Goal: Information Seeking & Learning: Learn about a topic

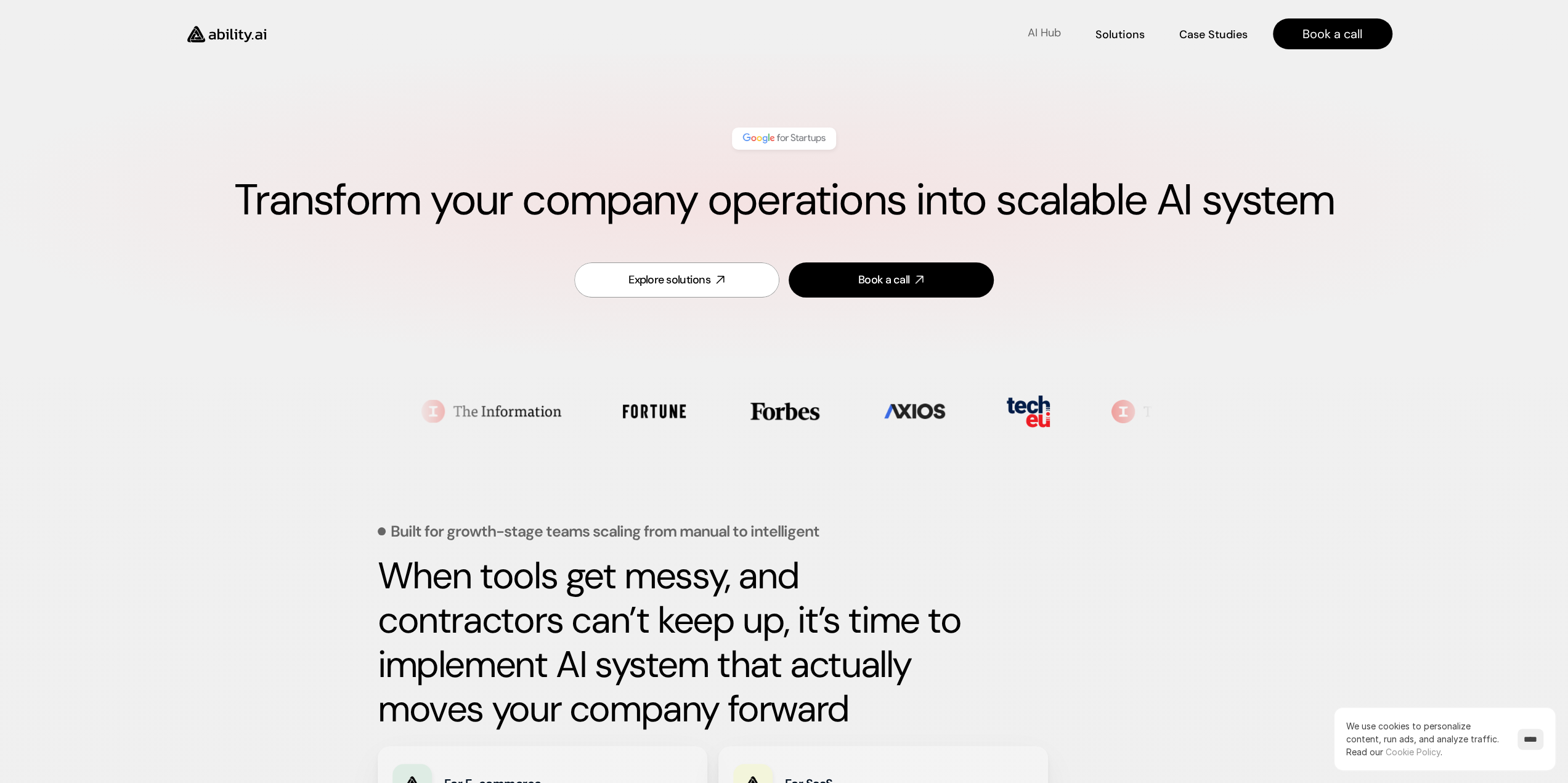
click at [1048, 39] on p "AI Hub" at bounding box center [1044, 33] width 33 height 16
click at [1117, 26] on link "Solutions Solutions" at bounding box center [1119, 34] width 50 height 22
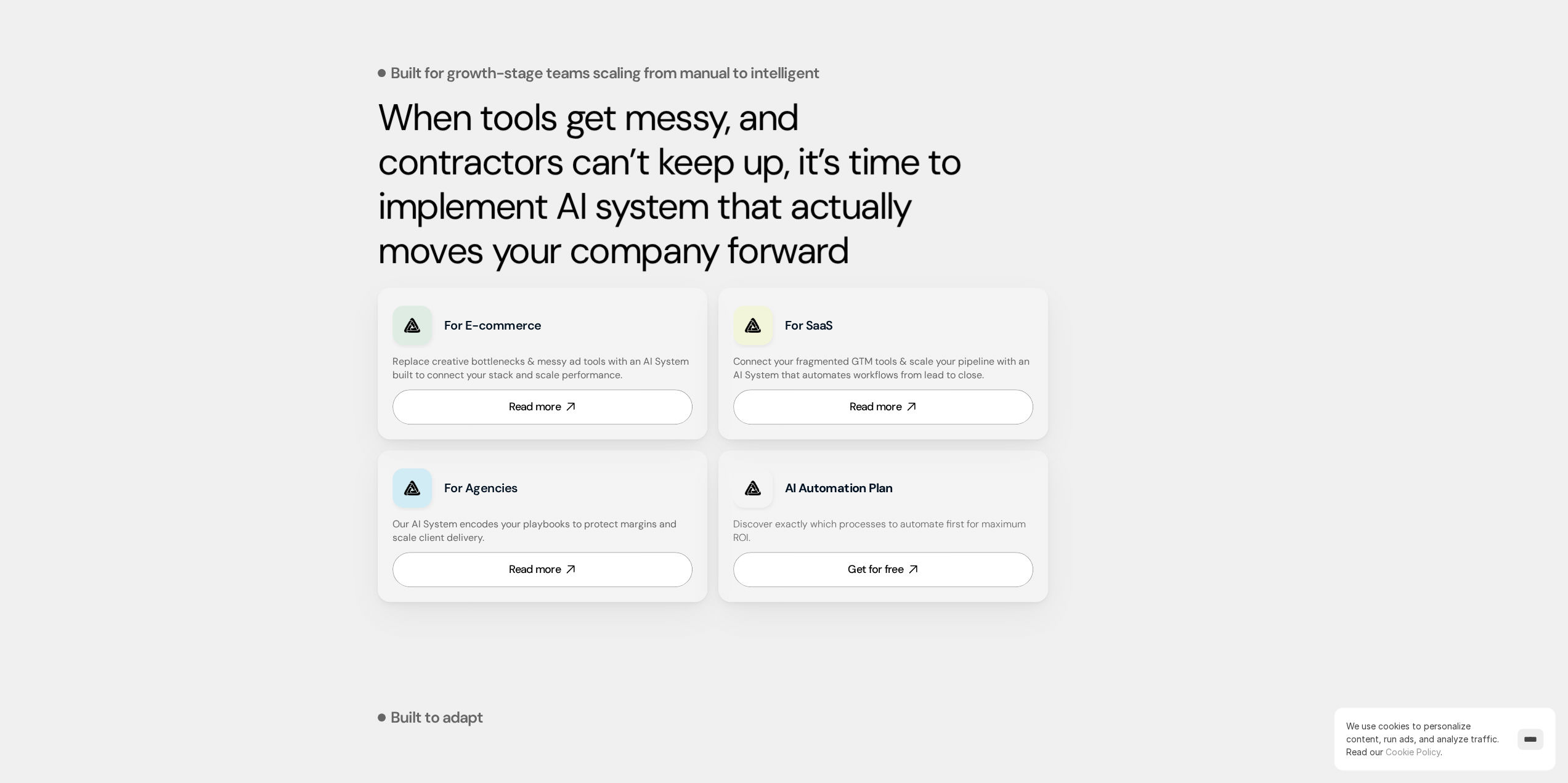
scroll to position [461, 0]
click at [886, 404] on div "Read more" at bounding box center [875, 405] width 52 height 16
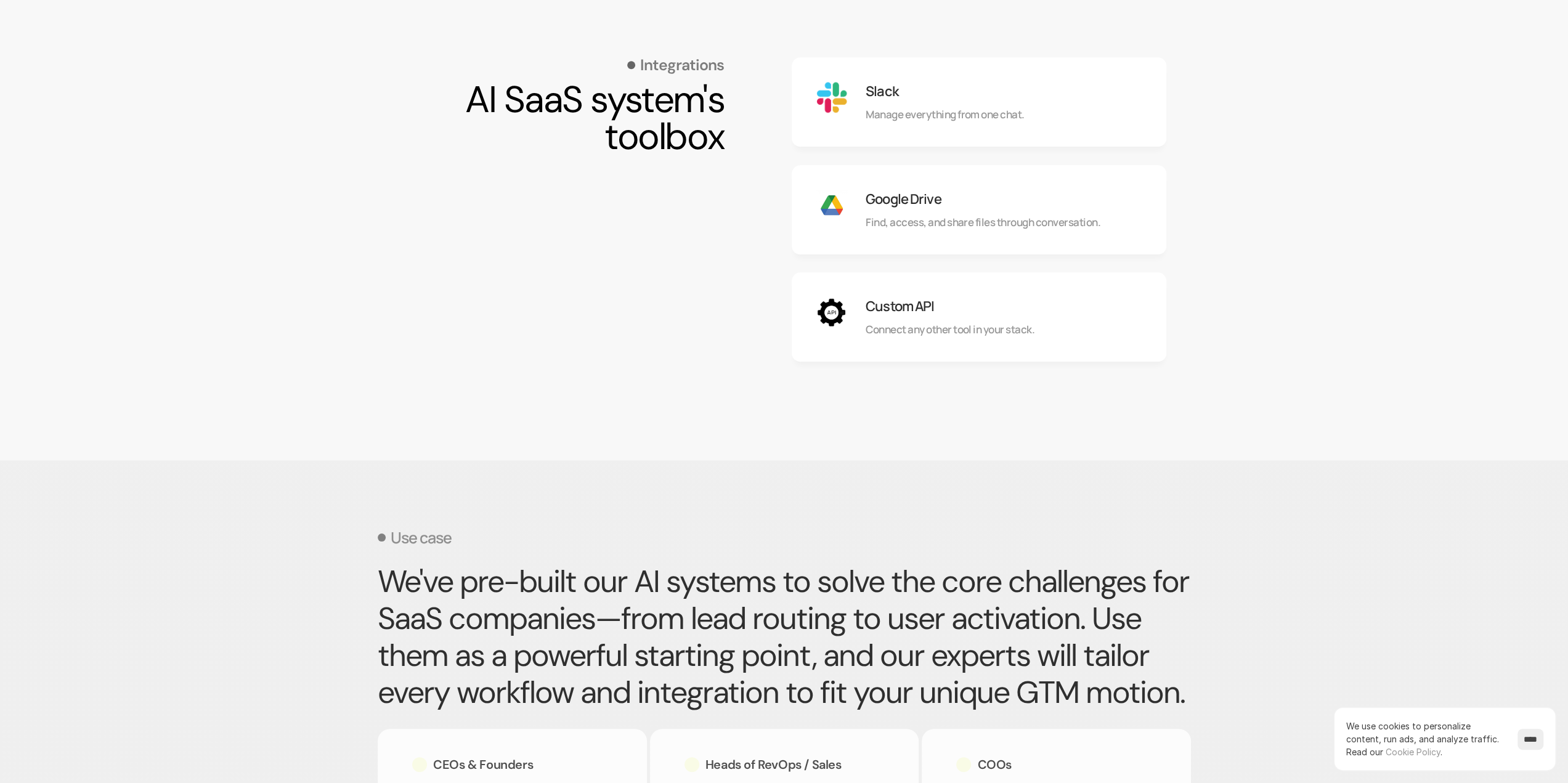
scroll to position [1109, 0]
